Goal: Task Accomplishment & Management: Use online tool/utility

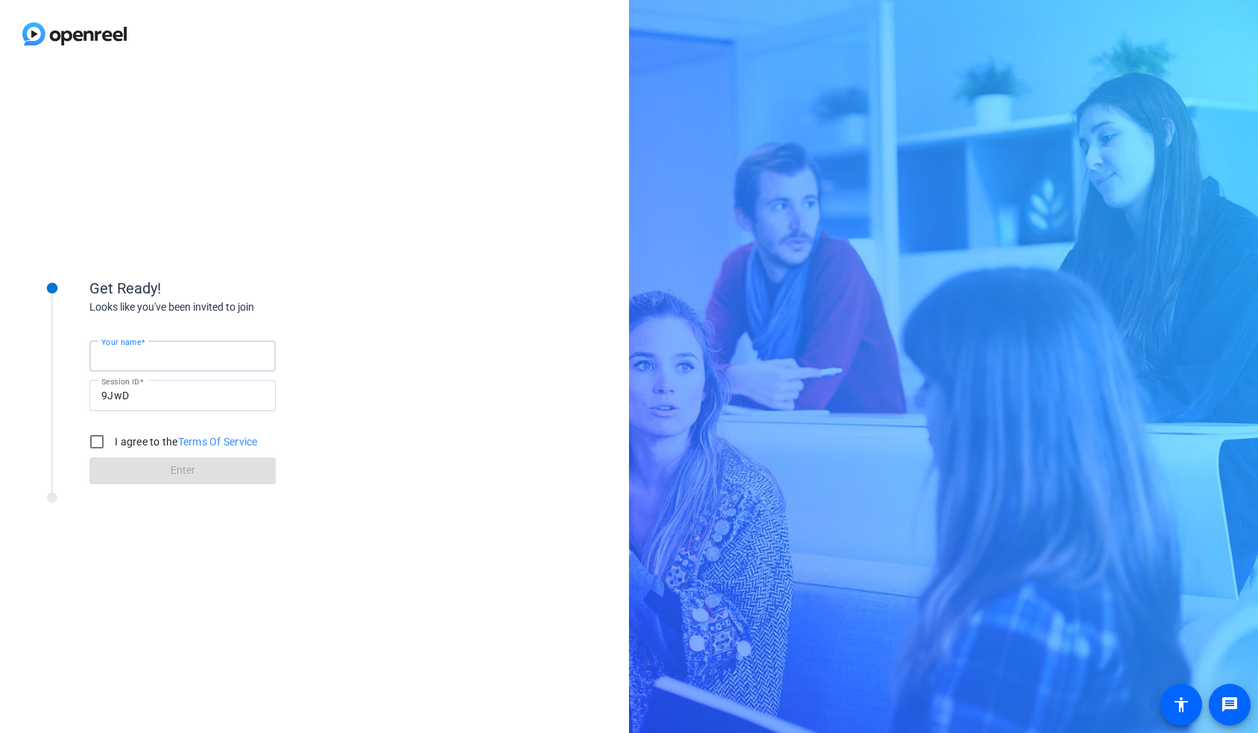
click at [174, 353] on input "Your name" at bounding box center [182, 356] width 162 height 18
type input "[PERSON_NAME]"
click at [91, 443] on input "I agree to the Terms Of Service" at bounding box center [97, 442] width 30 height 30
checkbox input "true"
click at [163, 472] on span at bounding box center [182, 471] width 186 height 36
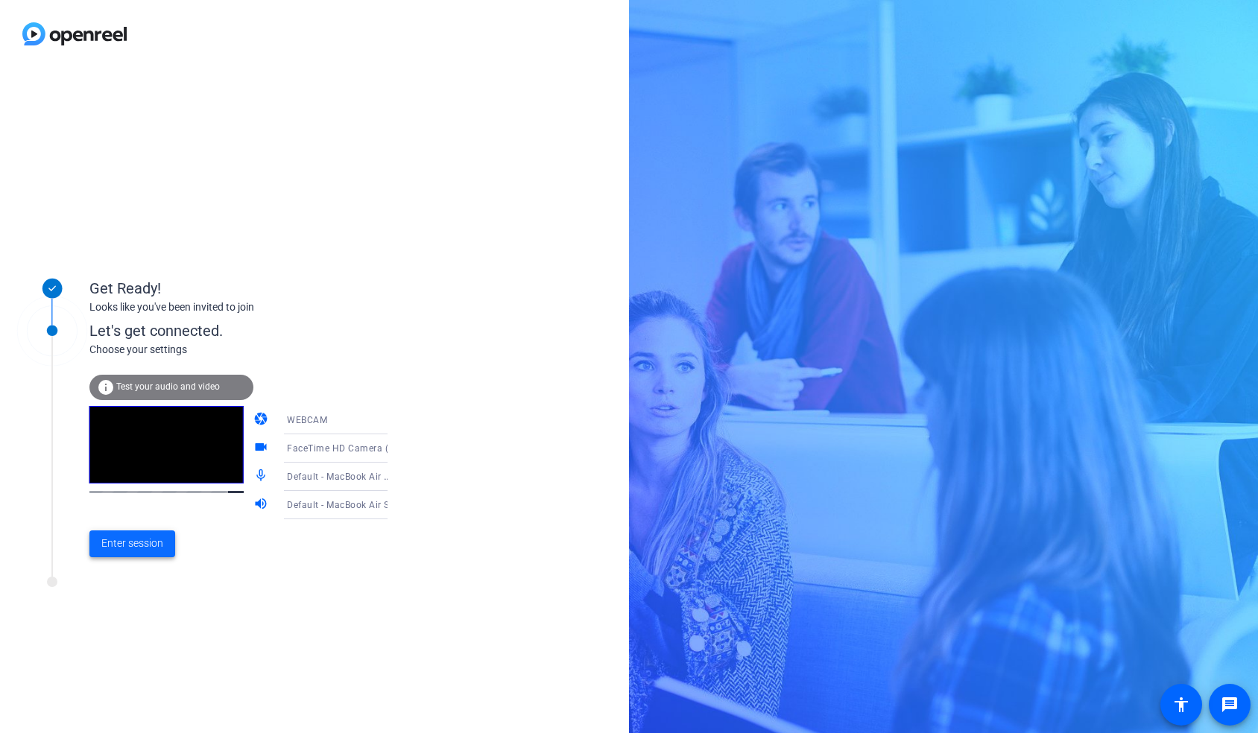
click at [137, 546] on span "Enter session" at bounding box center [132, 544] width 62 height 16
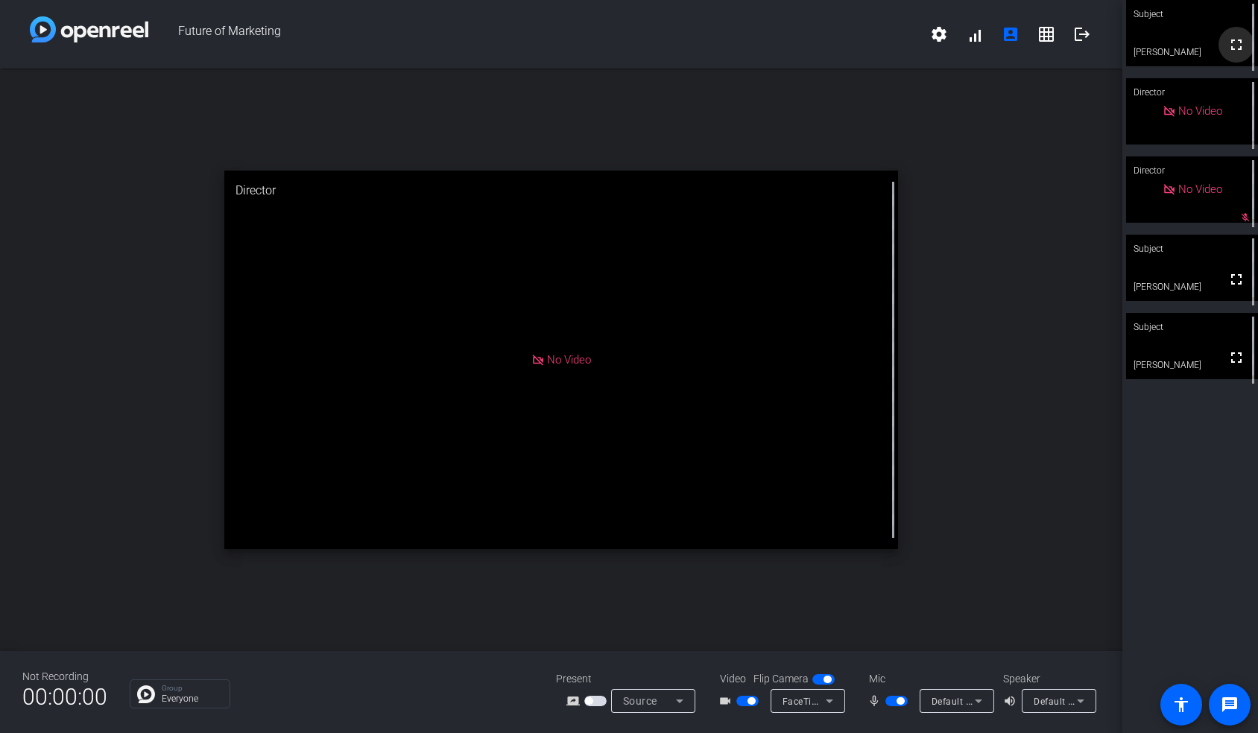
click at [1239, 51] on mat-icon "fullscreen" at bounding box center [1237, 45] width 18 height 18
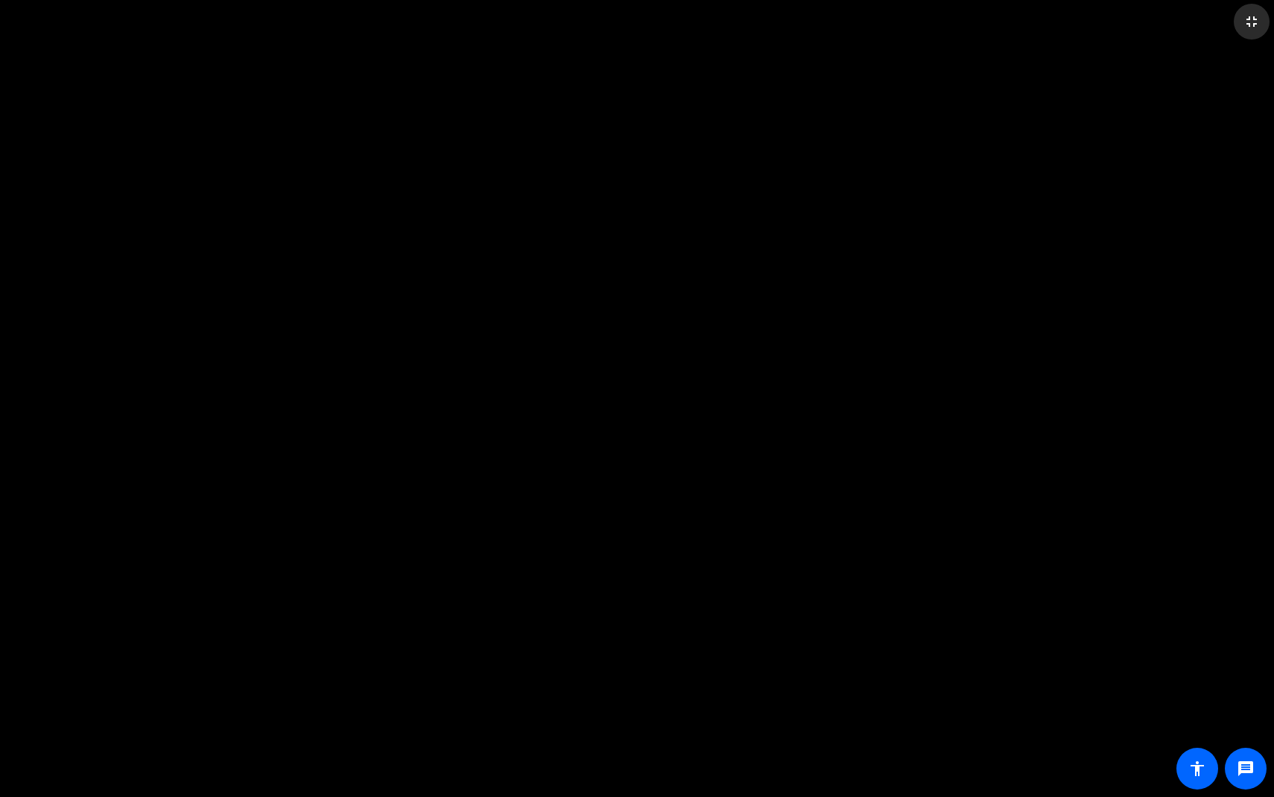
click at [1249, 25] on mat-icon "fullscreen_exit" at bounding box center [1252, 22] width 18 height 18
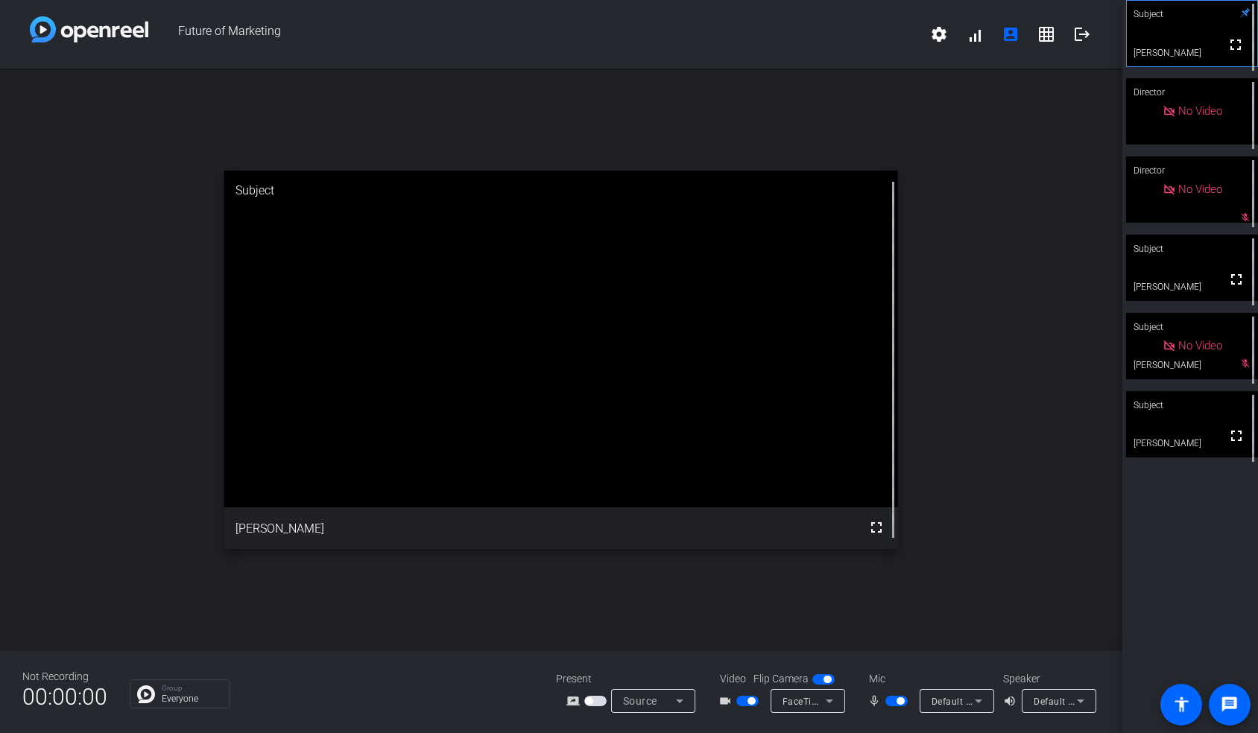
click at [645, 704] on span "Source" at bounding box center [640, 701] width 34 height 12
click at [473, 671] on div at bounding box center [629, 366] width 1258 height 733
click at [1172, 703] on mat-icon "accessibility" at bounding box center [1181, 705] width 18 height 18
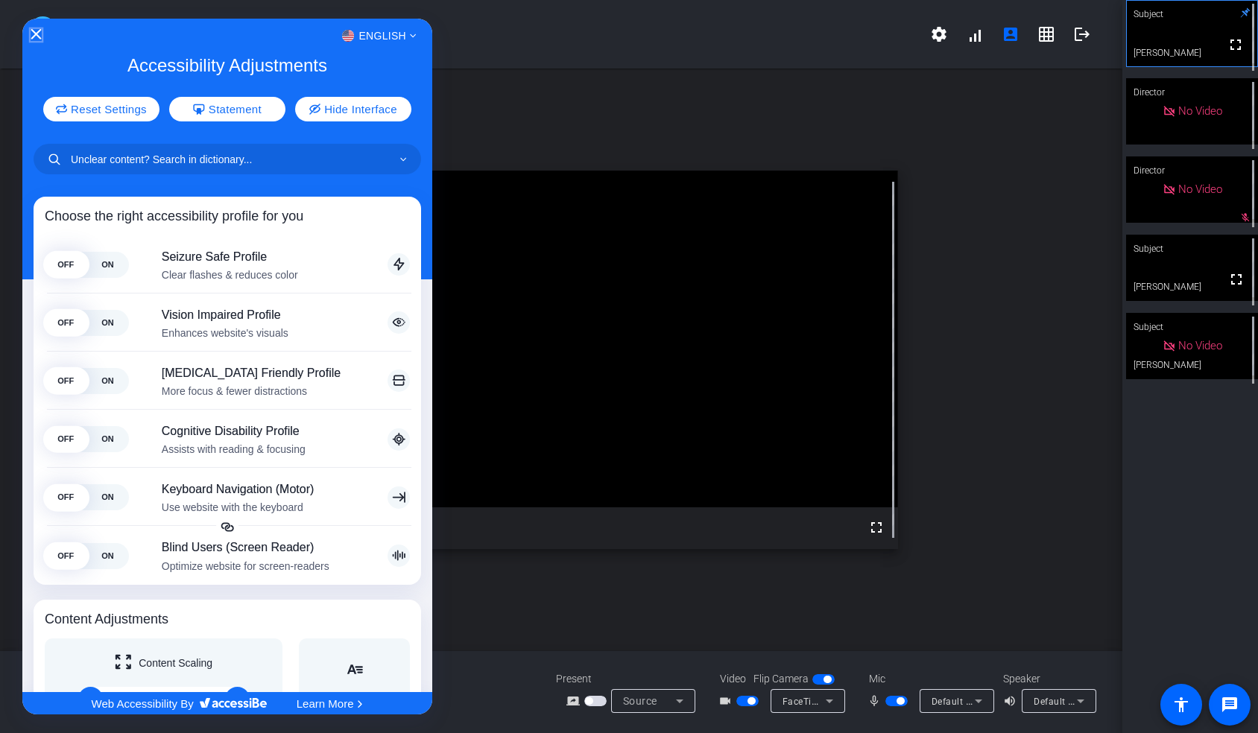
click at [34, 35] on icon "Close Accessibility Interface" at bounding box center [36, 34] width 10 height 10
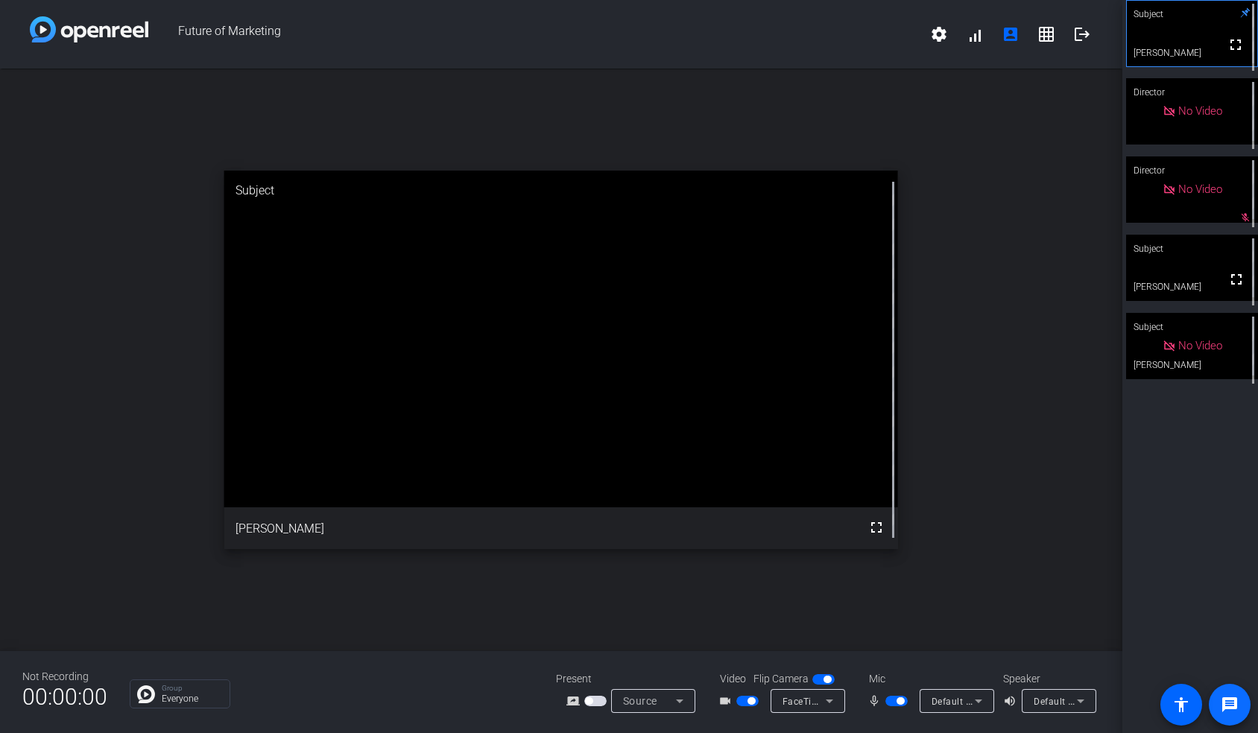
click at [1228, 704] on mat-icon "message" at bounding box center [1230, 705] width 18 height 18
